Goal: Information Seeking & Learning: Learn about a topic

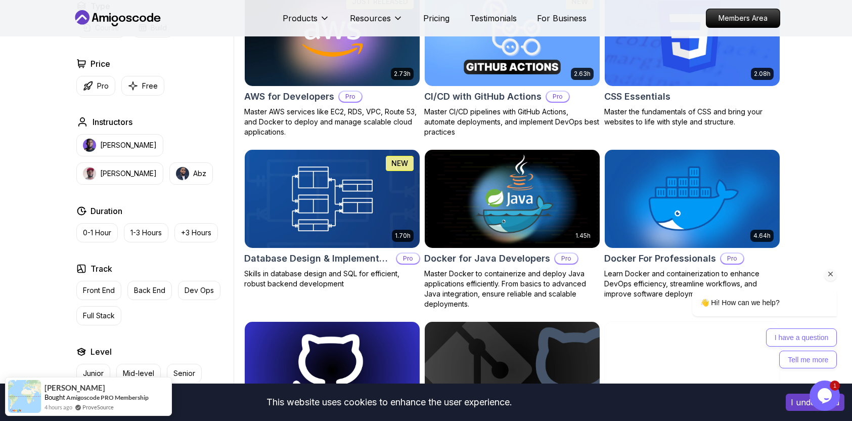
scroll to position [797, 0]
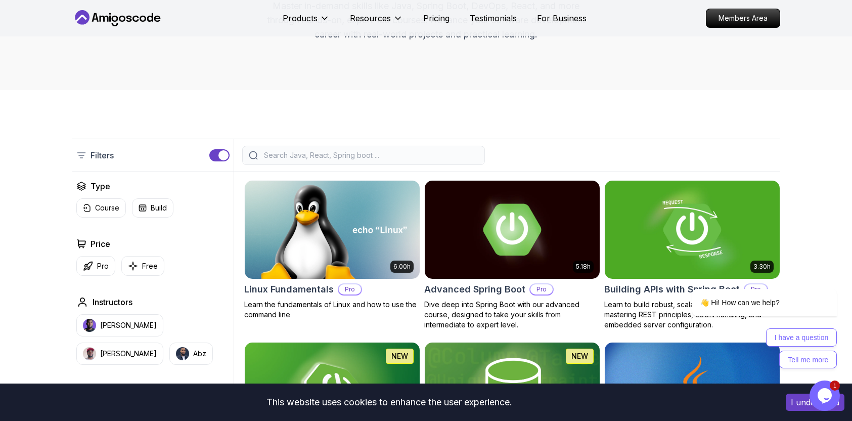
scroll to position [224, 0]
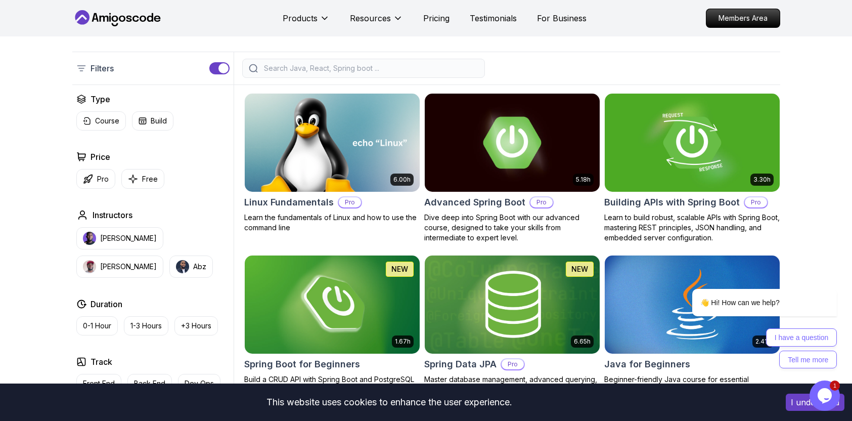
click at [453, 66] on input "search" at bounding box center [370, 68] width 216 height 10
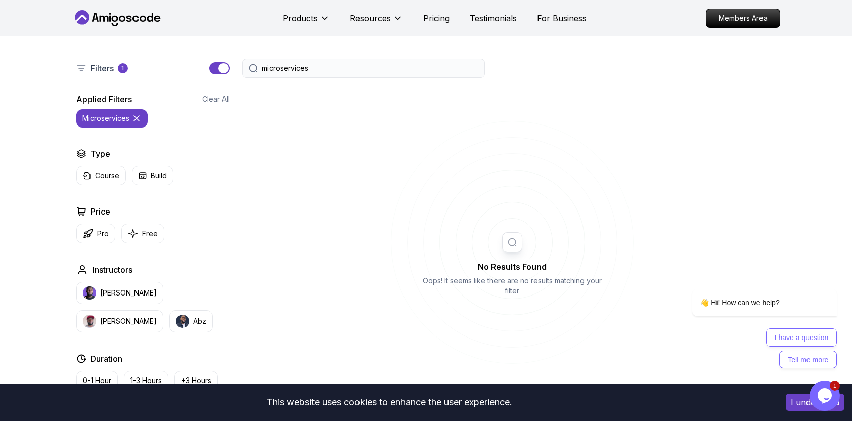
type input "microservices"
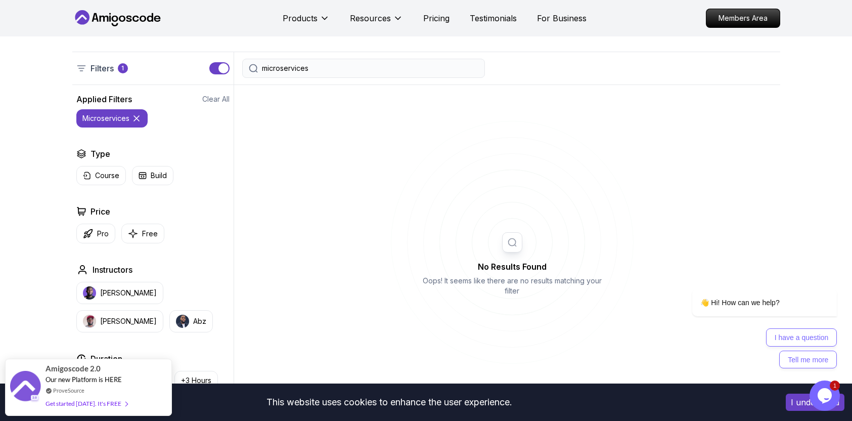
click at [133, 117] on icon at bounding box center [136, 118] width 10 height 10
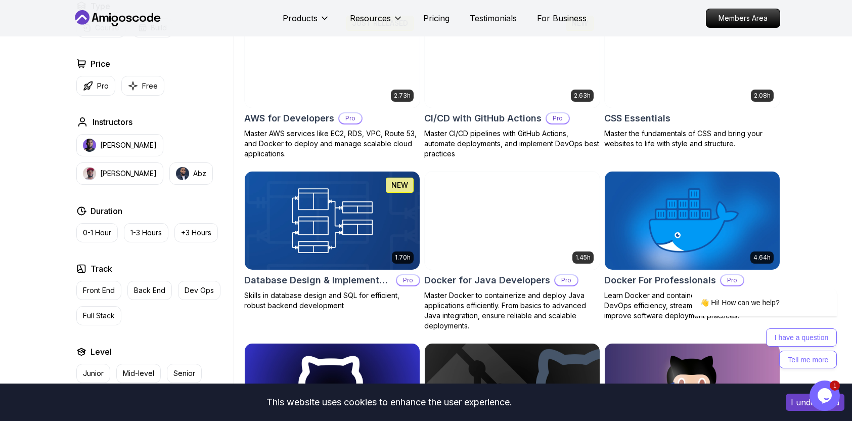
scroll to position [104, 0]
